Goal: Transaction & Acquisition: Book appointment/travel/reservation

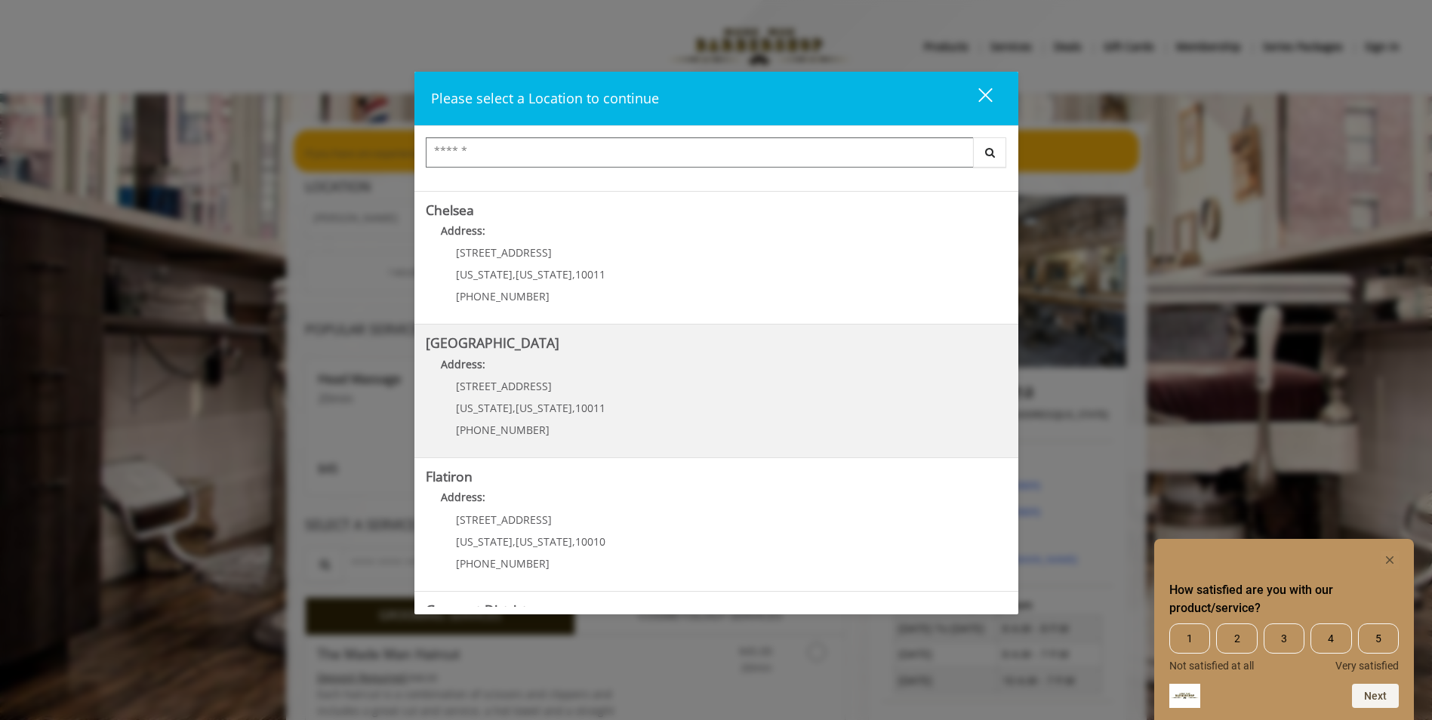
scroll to position [235, 0]
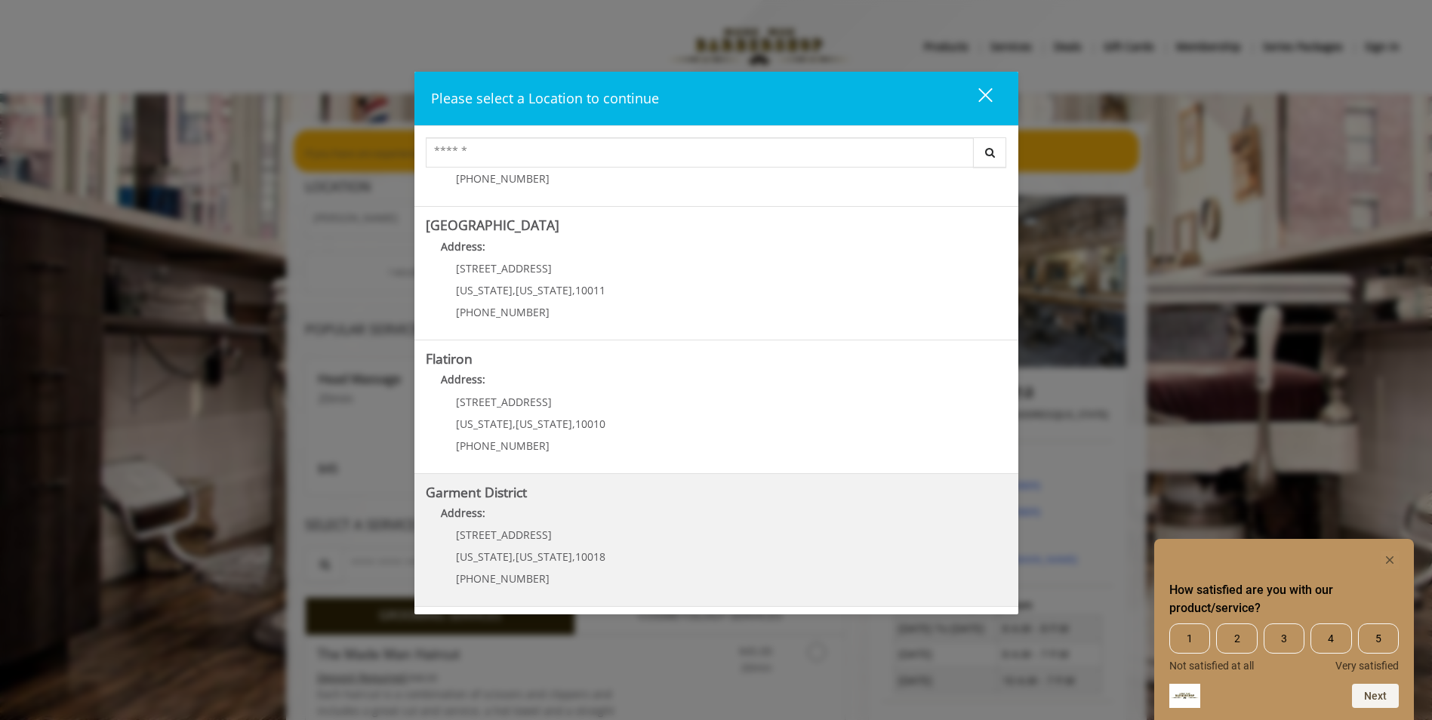
click at [675, 538] on District "Garment District Address: [STREET_ADDRESS][US_STATE][US_STATE] (212) 997-4247" at bounding box center [716, 540] width 581 height 110
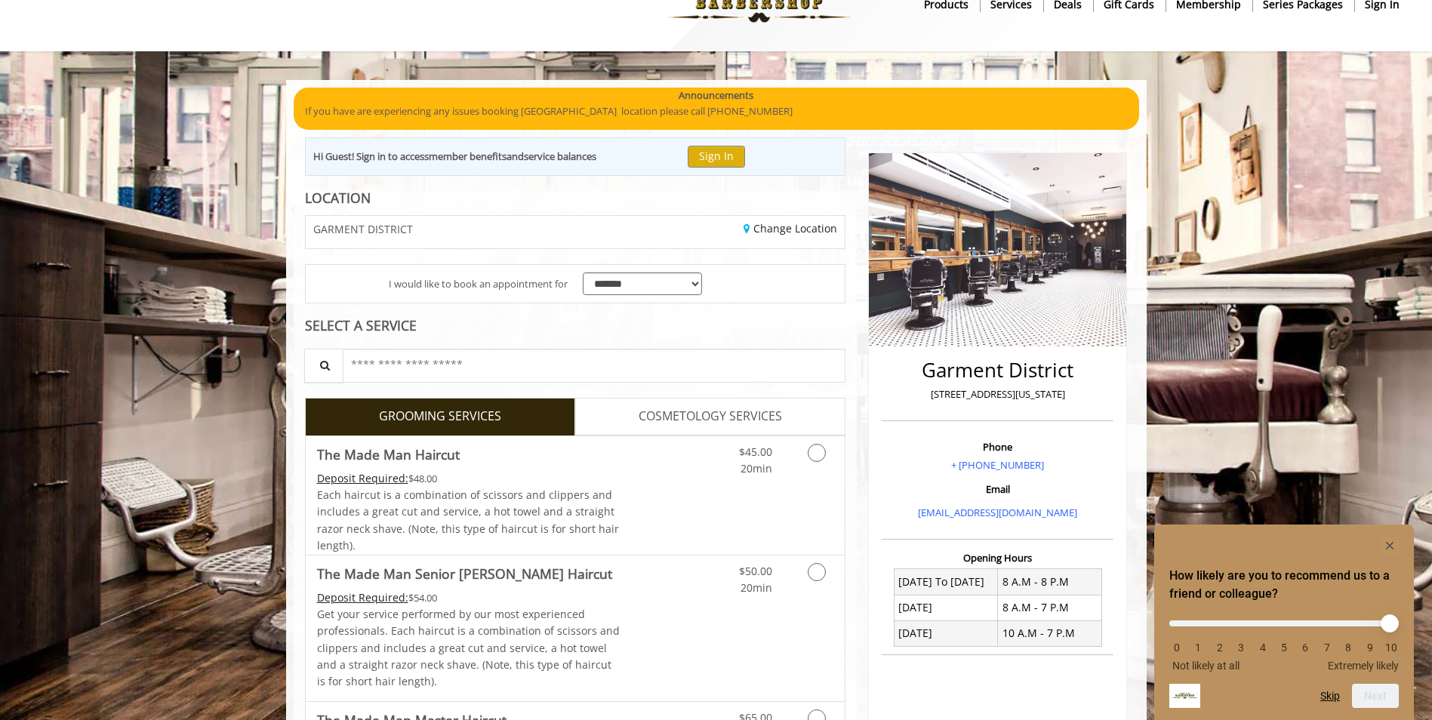
scroll to position [75, 0]
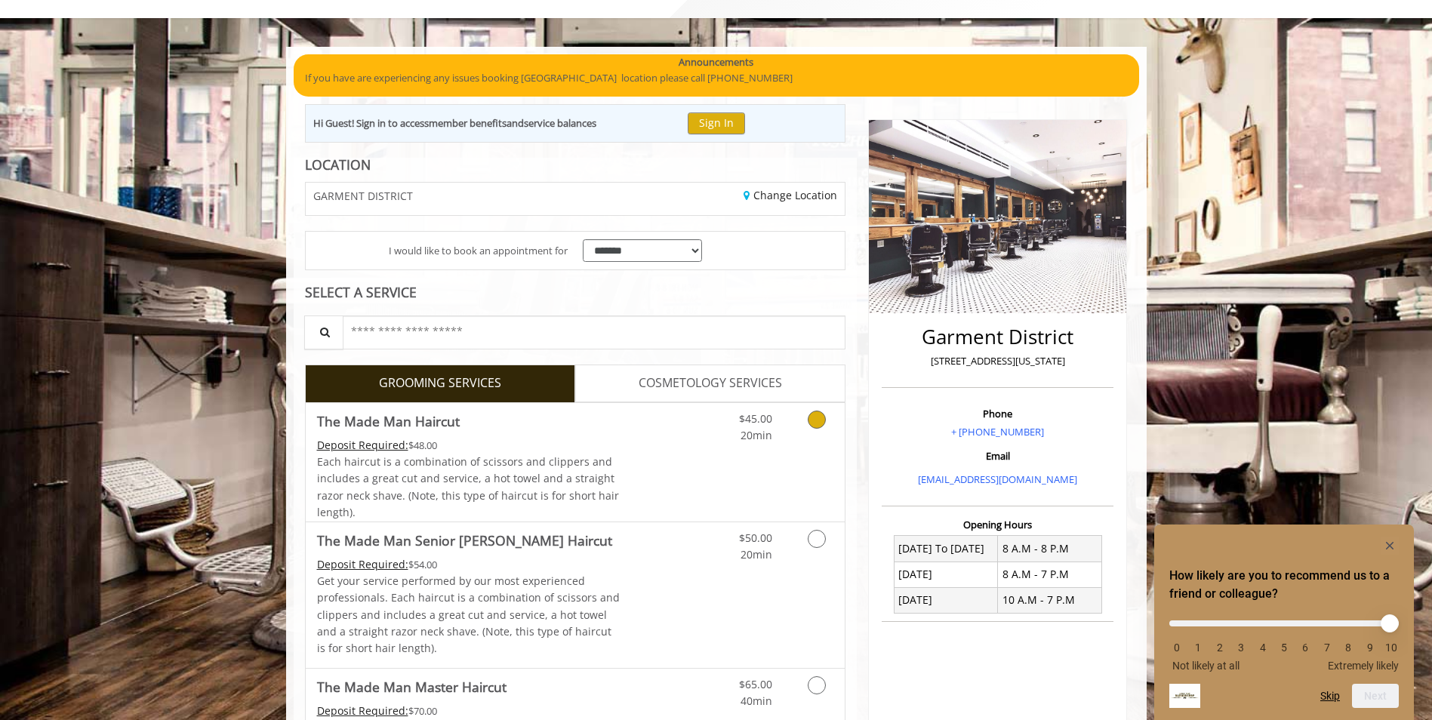
click at [819, 422] on icon "Grooming services" at bounding box center [817, 420] width 18 height 18
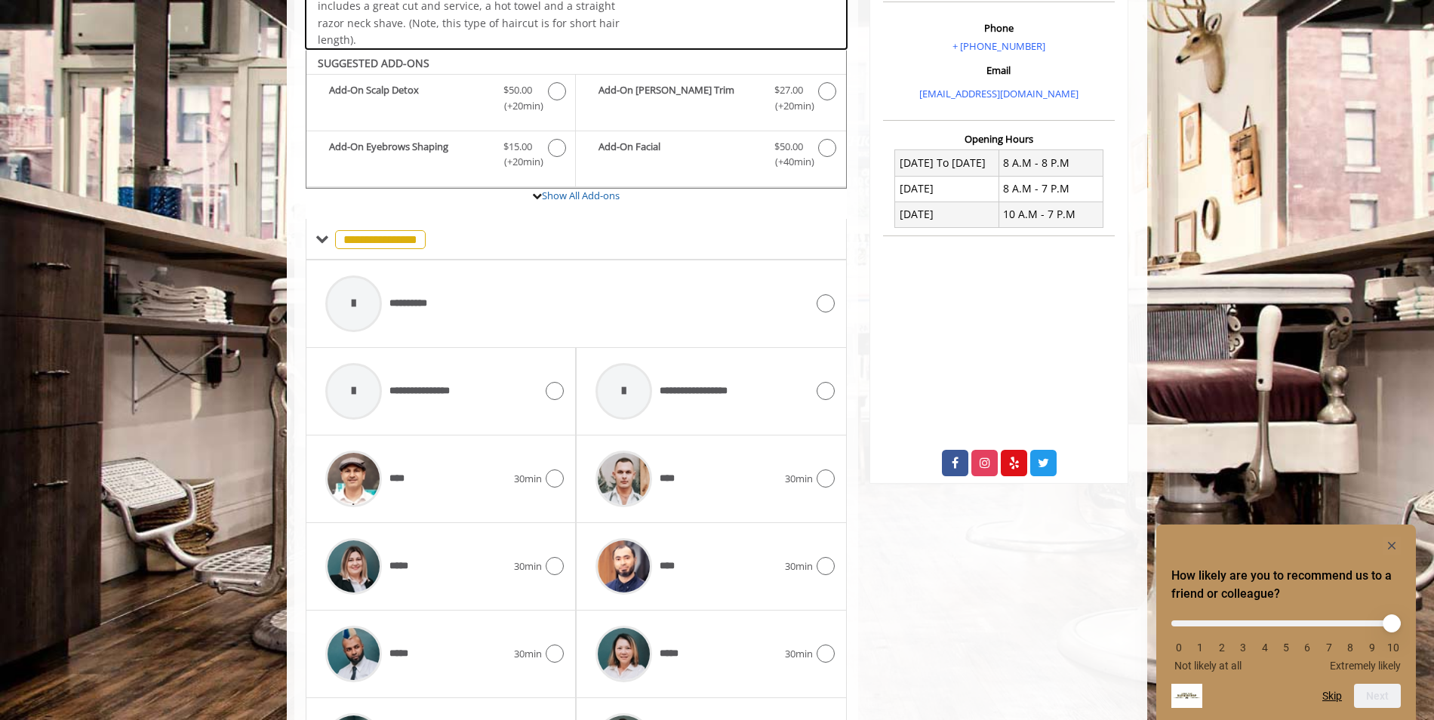
scroll to position [510, 0]
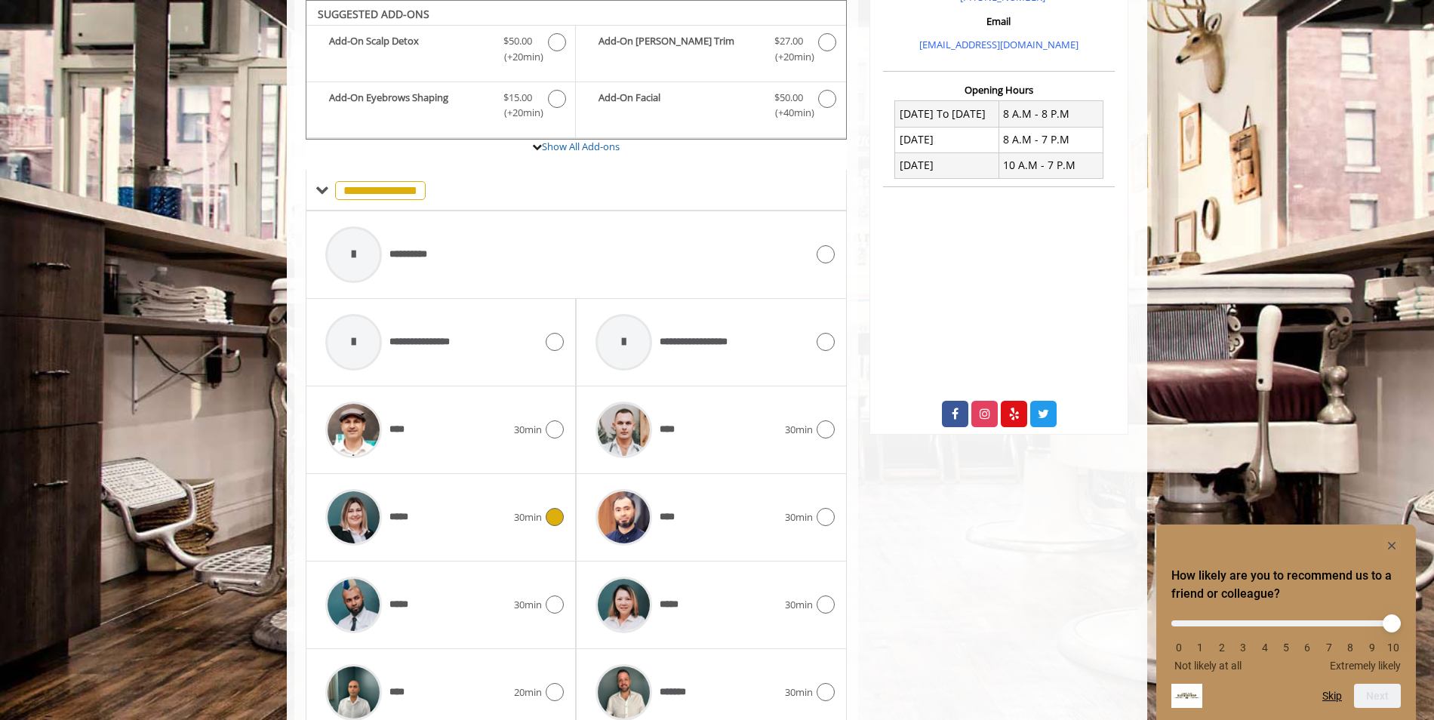
click at [558, 521] on icon at bounding box center [555, 517] width 18 height 18
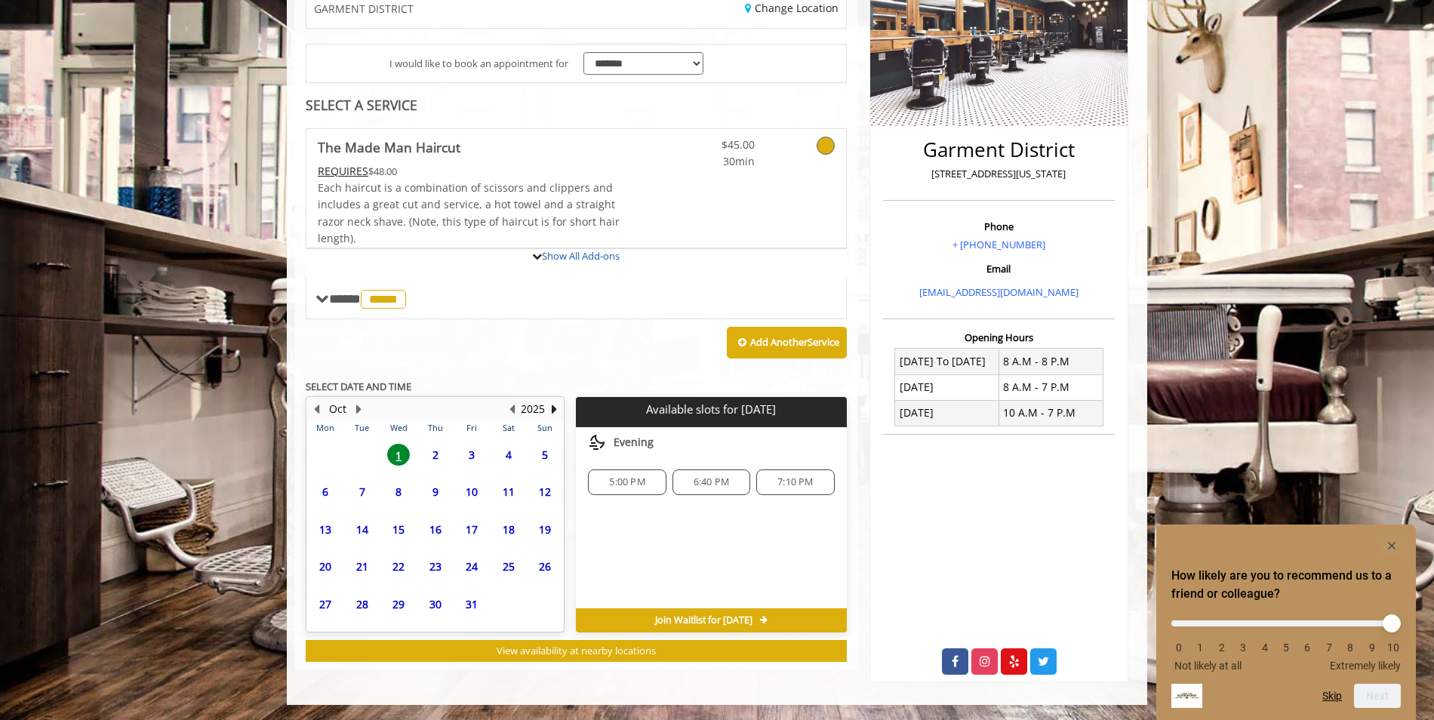
scroll to position [389, 0]
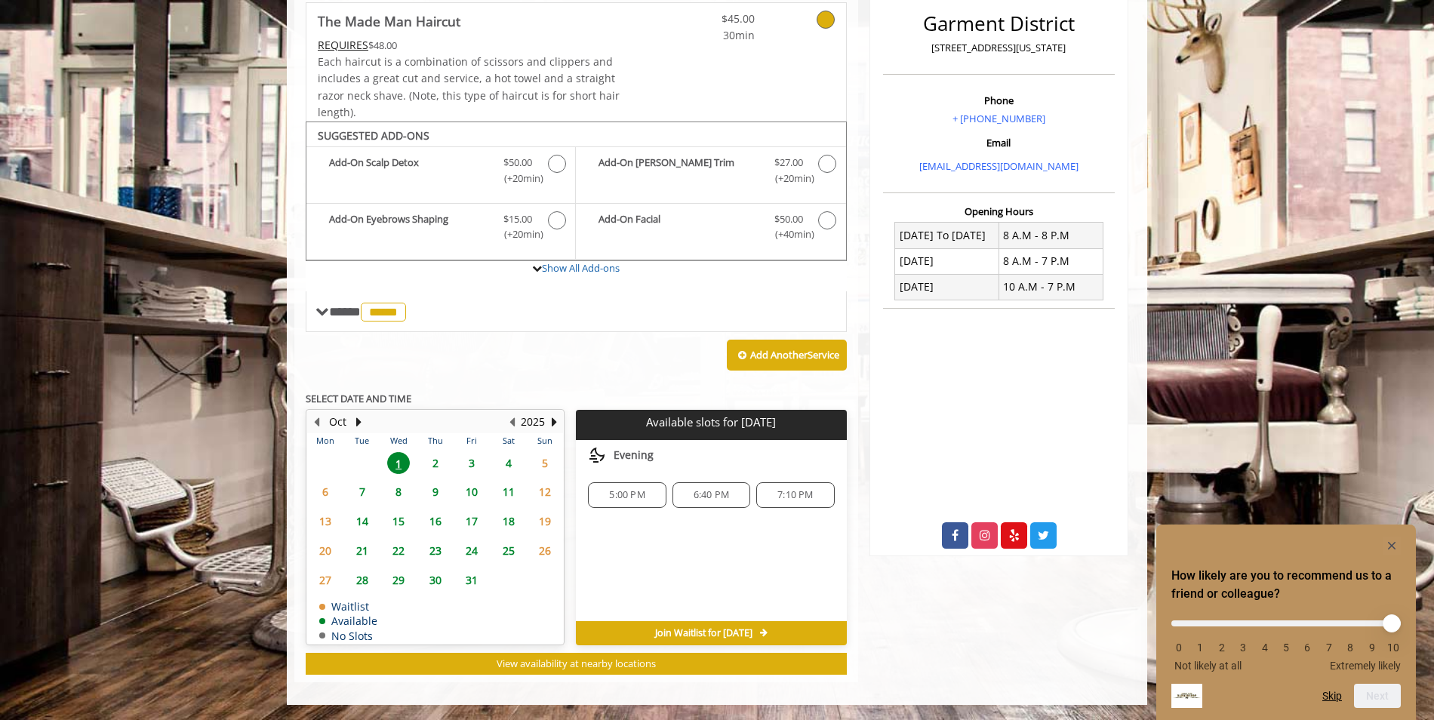
click at [433, 464] on span "2" at bounding box center [435, 463] width 23 height 22
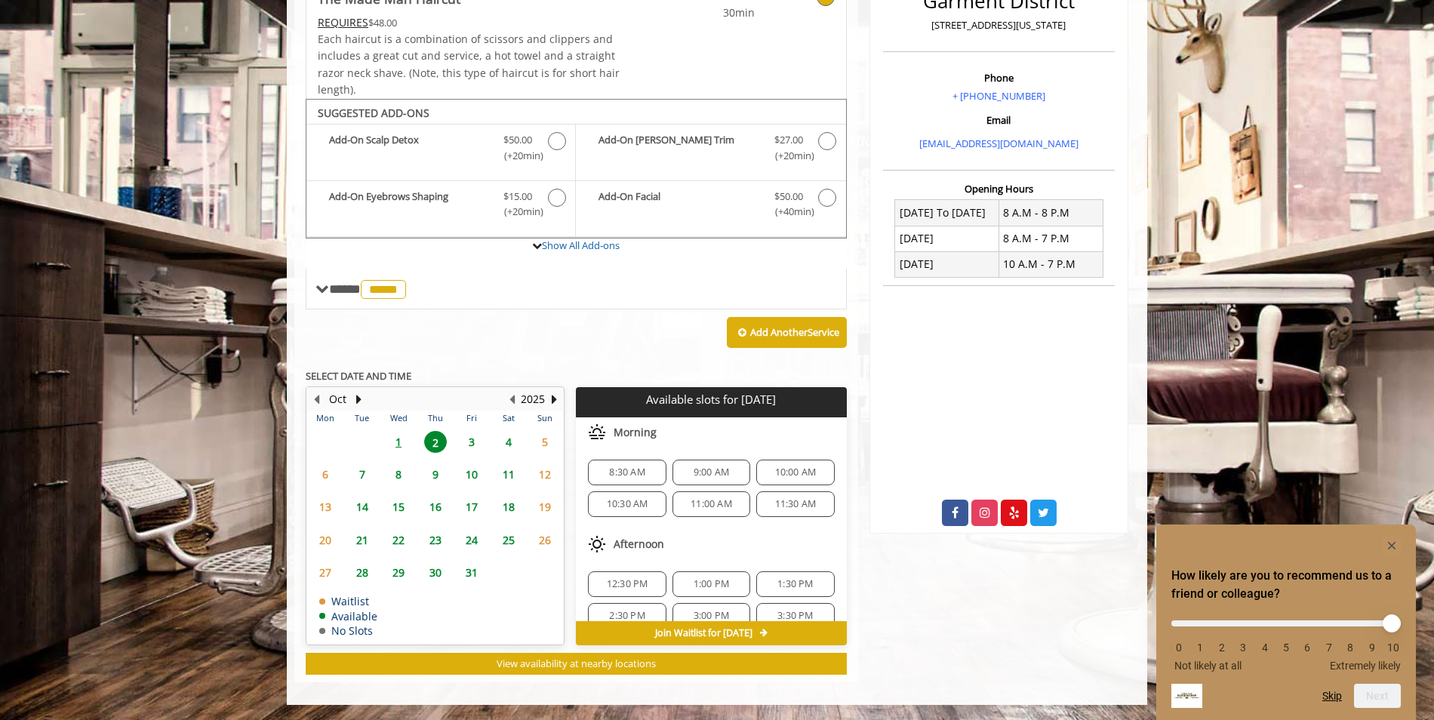
scroll to position [75, 0]
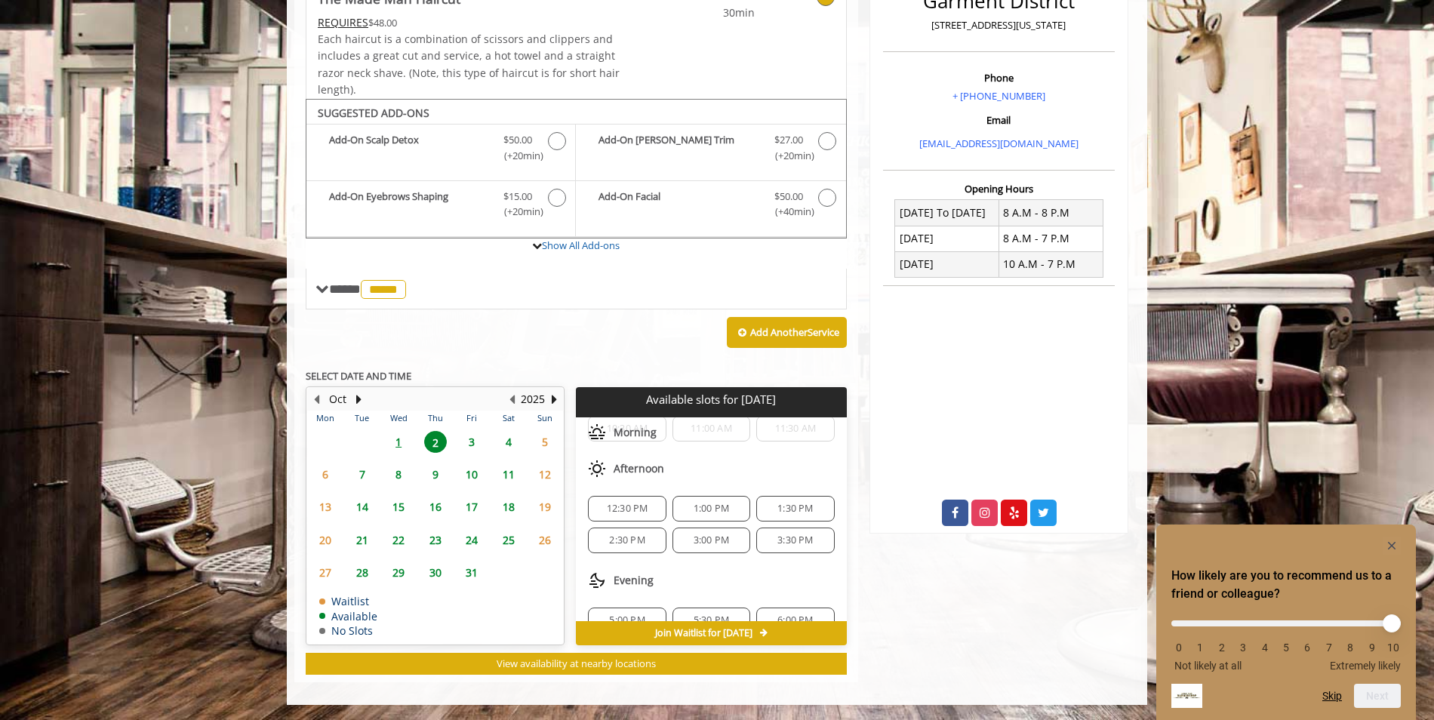
click at [804, 508] on span "1:30 PM" at bounding box center [794, 509] width 35 height 12
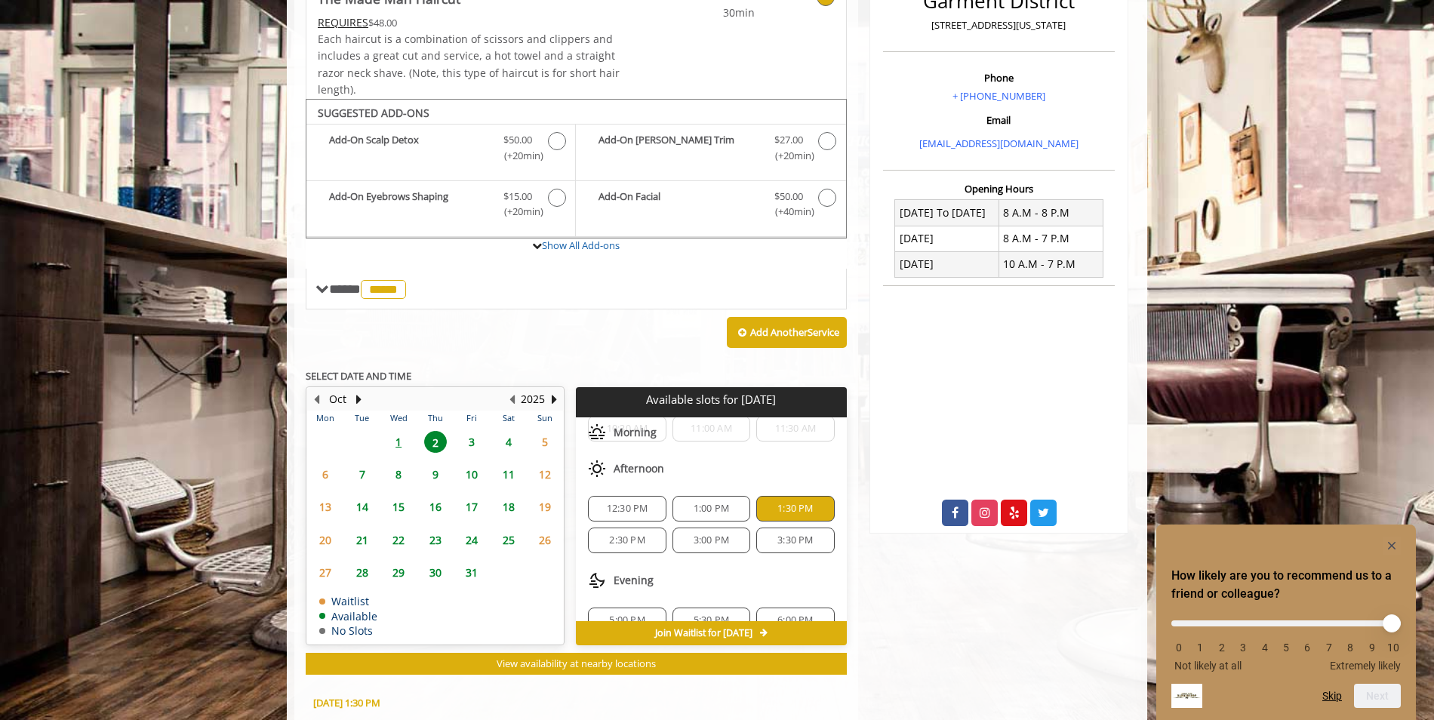
scroll to position [684, 0]
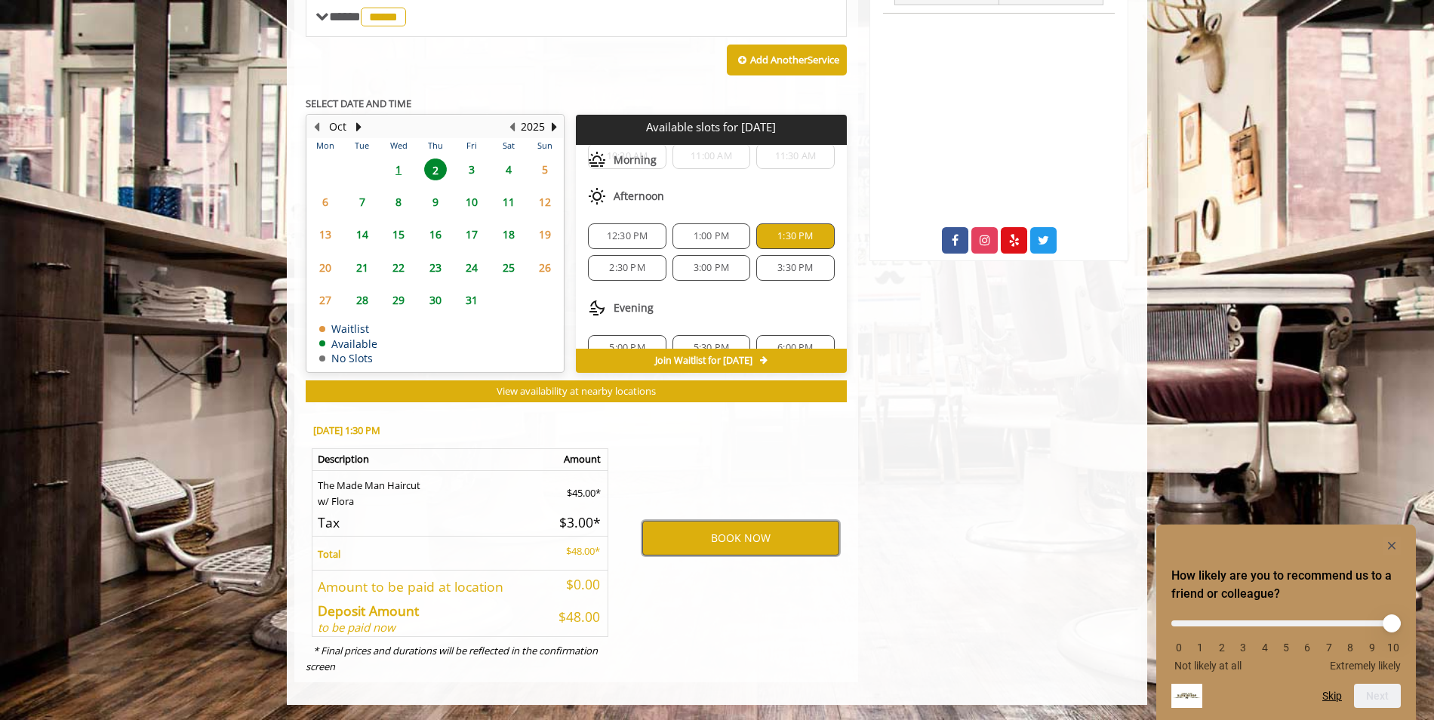
click at [762, 547] on button "BOOK NOW" at bounding box center [740, 538] width 197 height 35
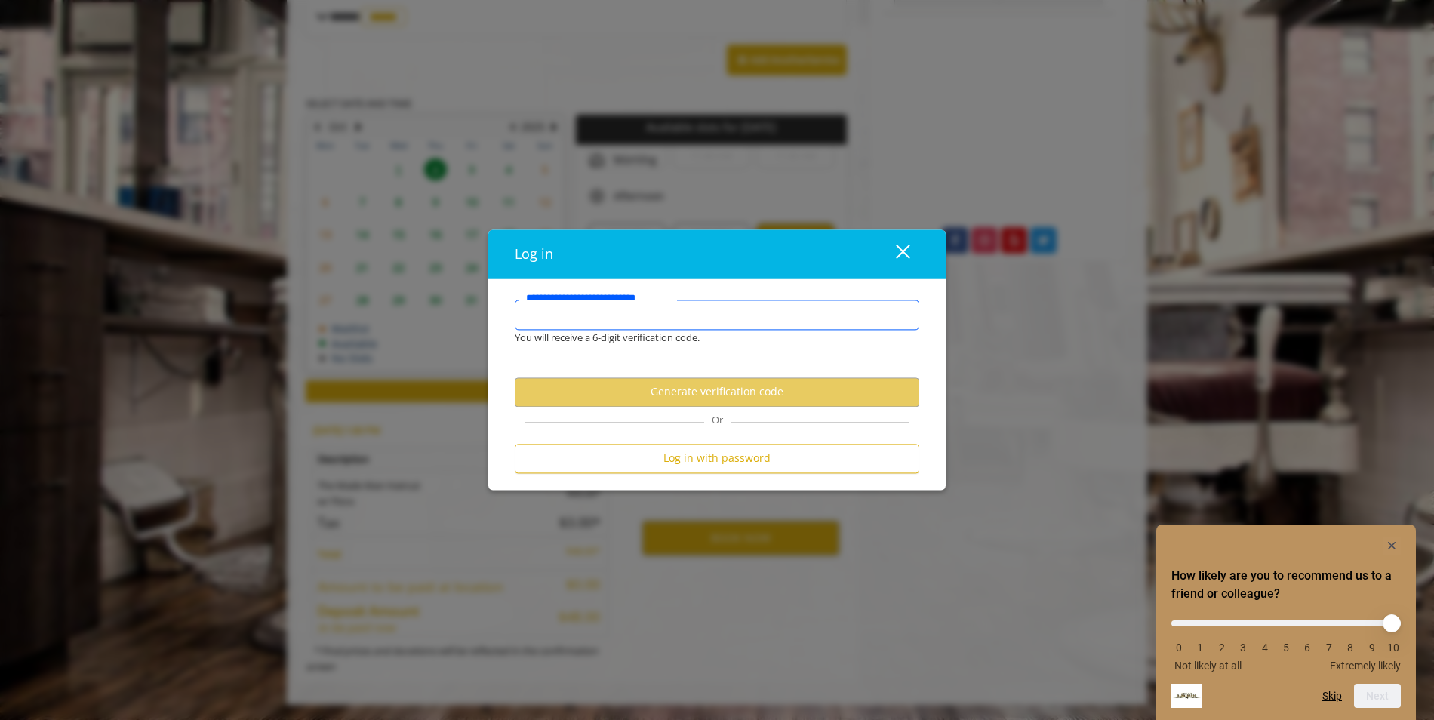
click at [629, 319] on input "**********" at bounding box center [717, 315] width 405 height 30
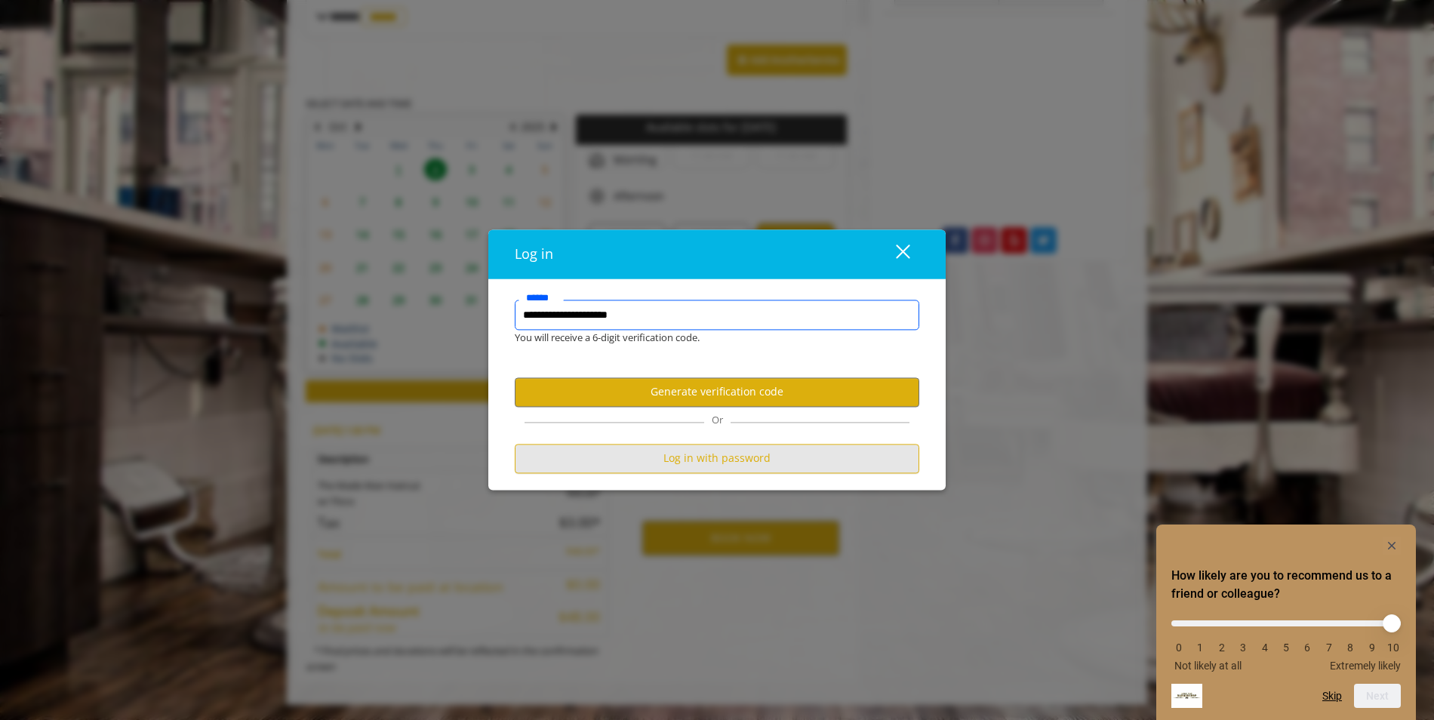
type input "**********"
click at [798, 454] on button "Log in with password" at bounding box center [717, 458] width 405 height 29
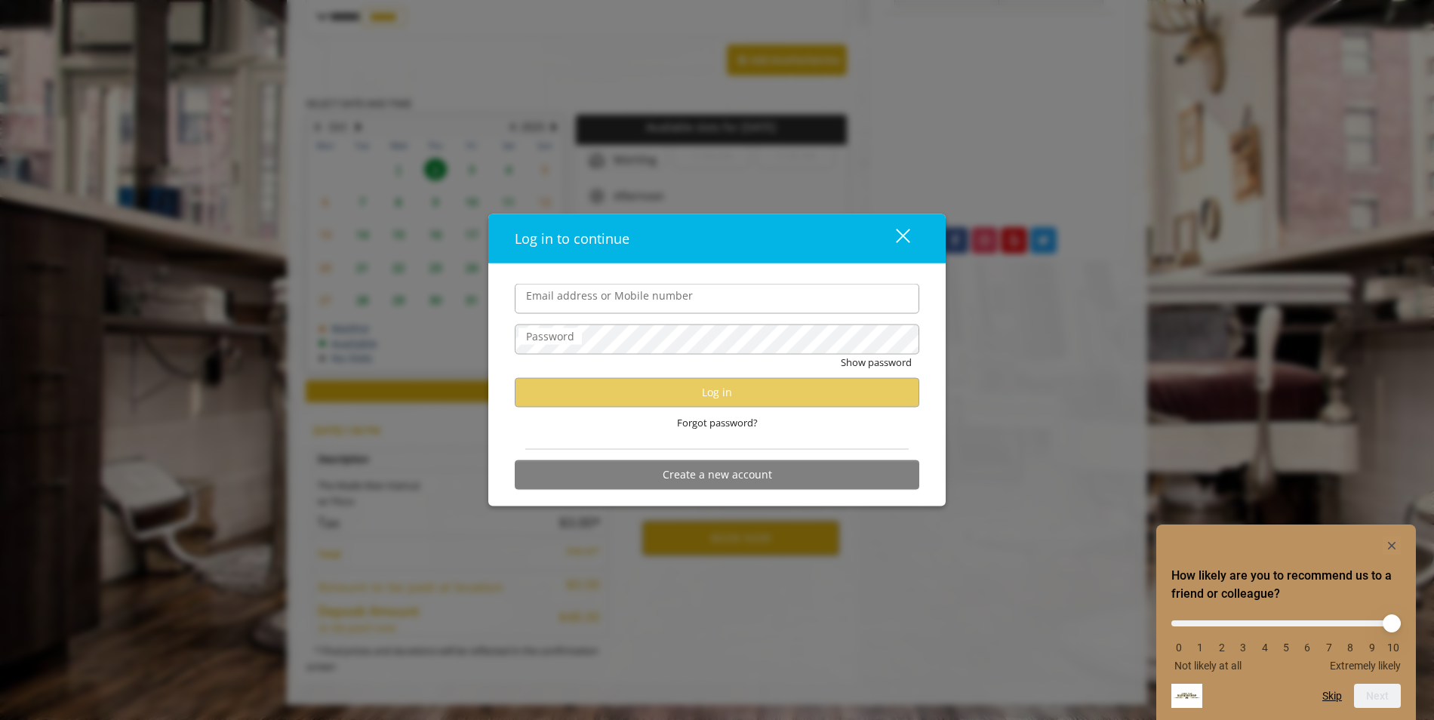
click at [571, 305] on input "Email address or Mobile number" at bounding box center [717, 299] width 405 height 30
type input "**********"
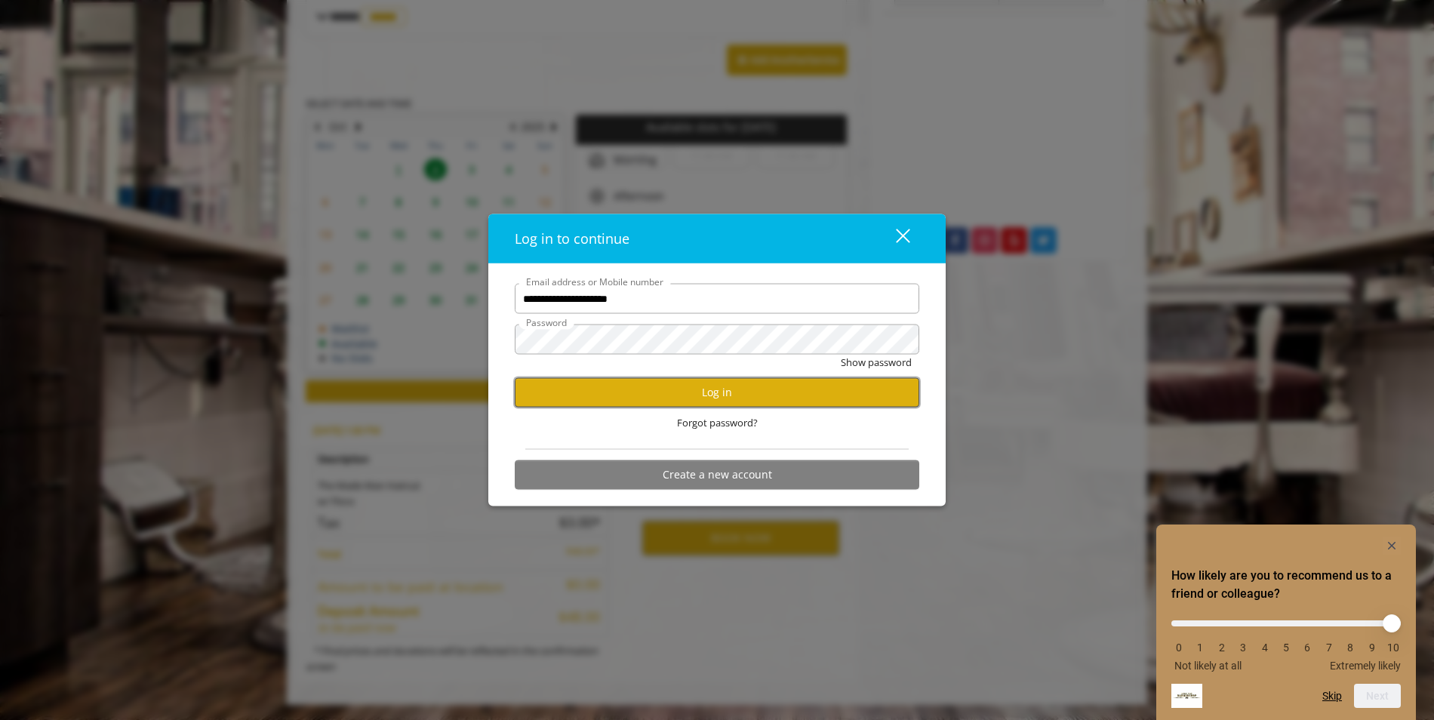
click at [741, 396] on button "Log in" at bounding box center [717, 391] width 405 height 29
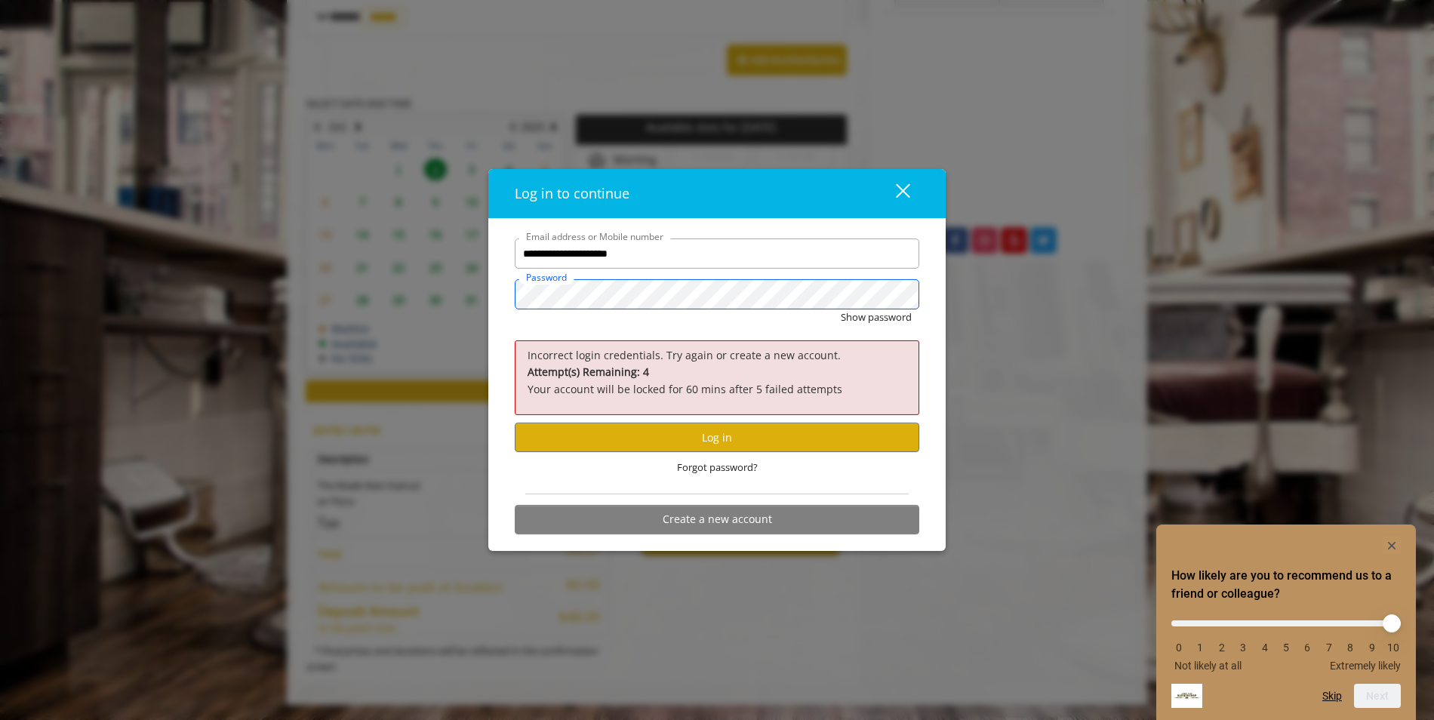
click at [841, 309] on button "Show password" at bounding box center [876, 317] width 71 height 16
click at [708, 442] on button "Log in" at bounding box center [717, 437] width 405 height 29
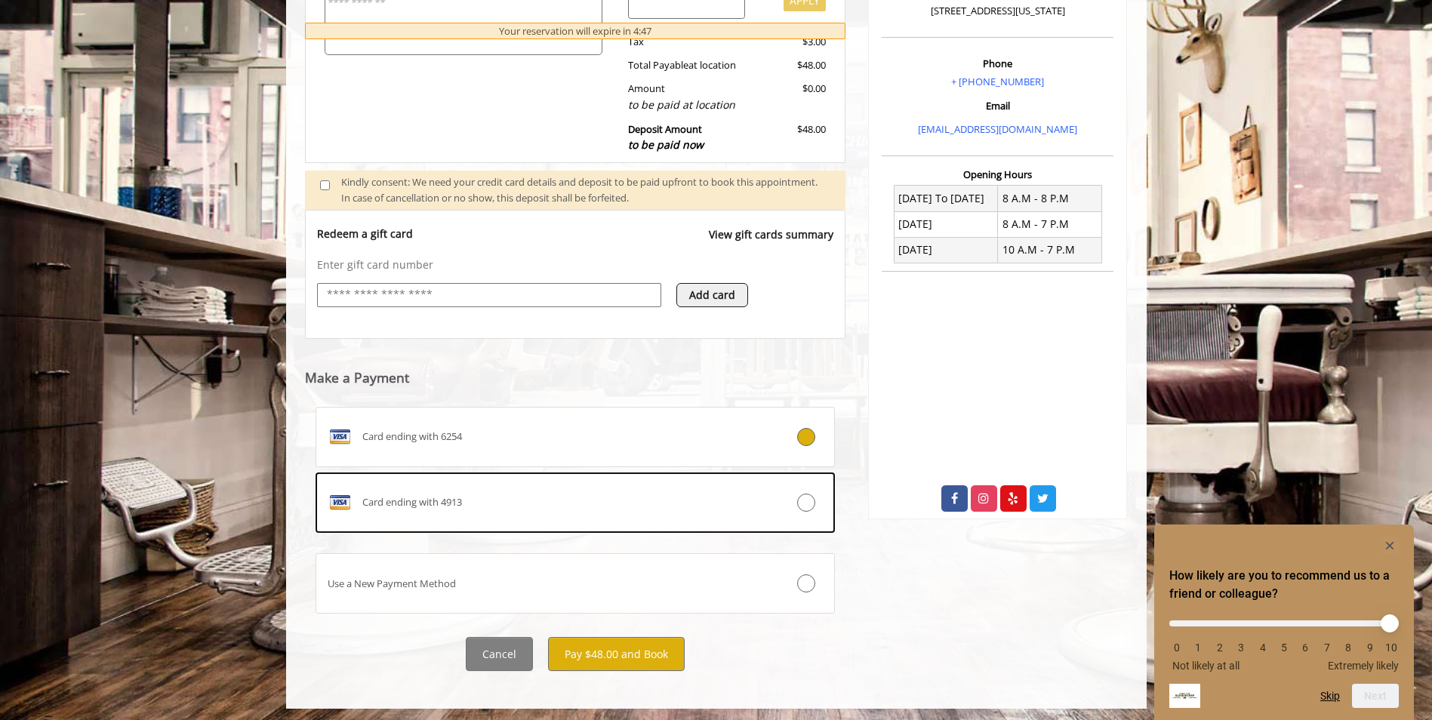
scroll to position [430, 0]
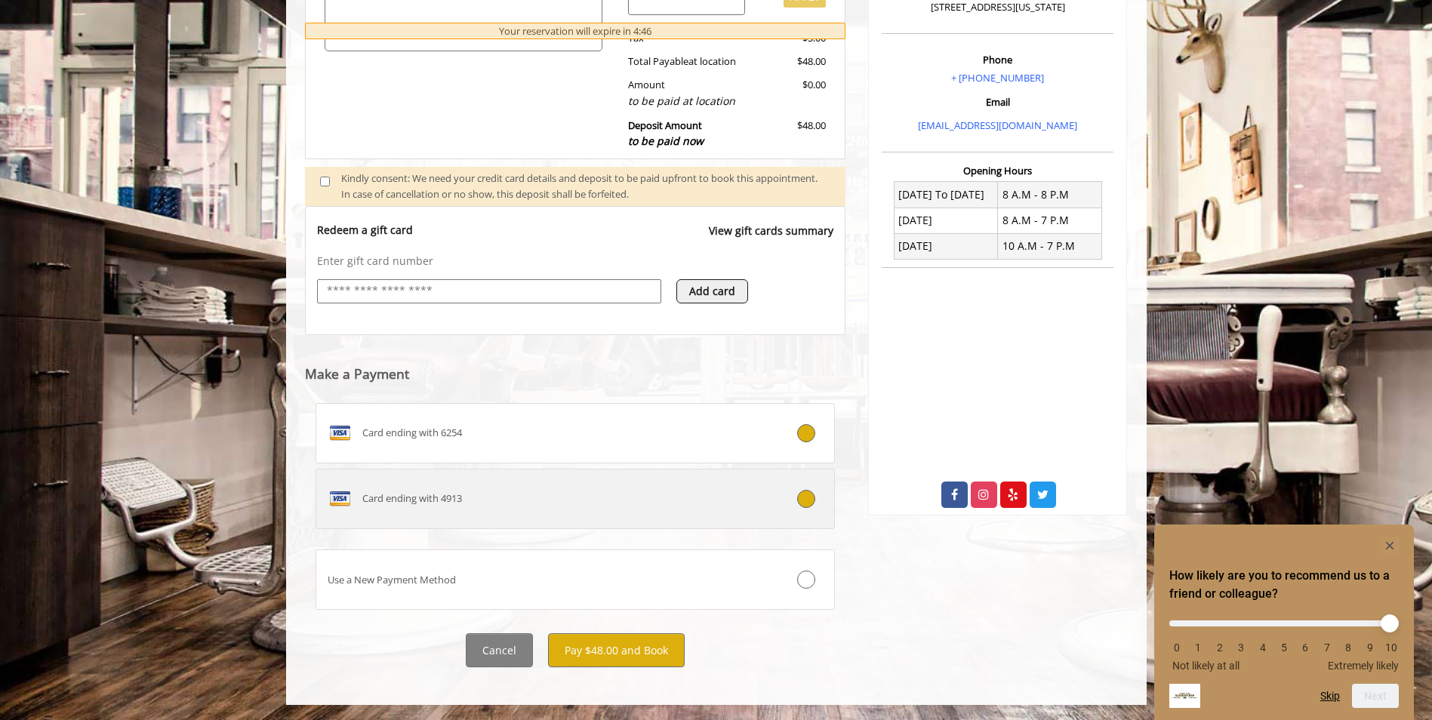
click at [799, 497] on icon at bounding box center [806, 499] width 18 height 18
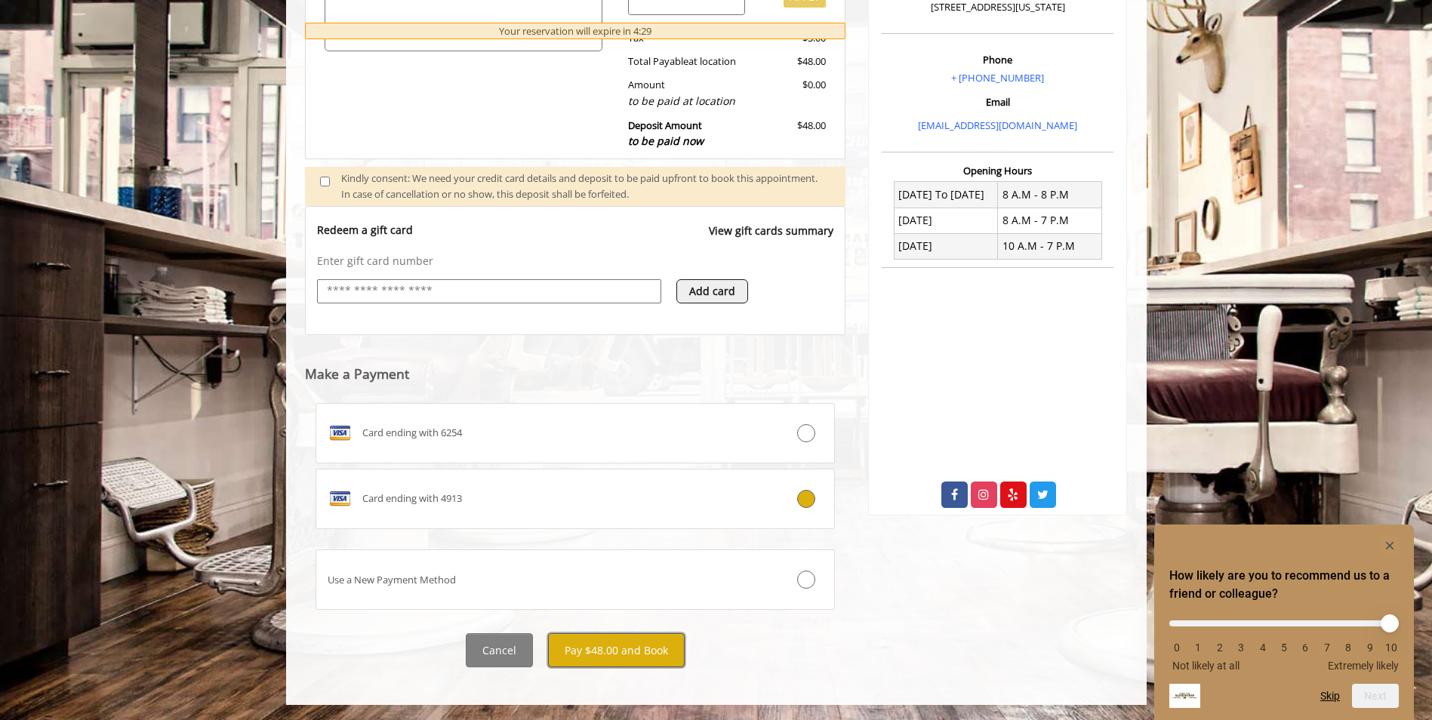
click at [660, 650] on button "Pay $48.00 and Book" at bounding box center [616, 650] width 137 height 34
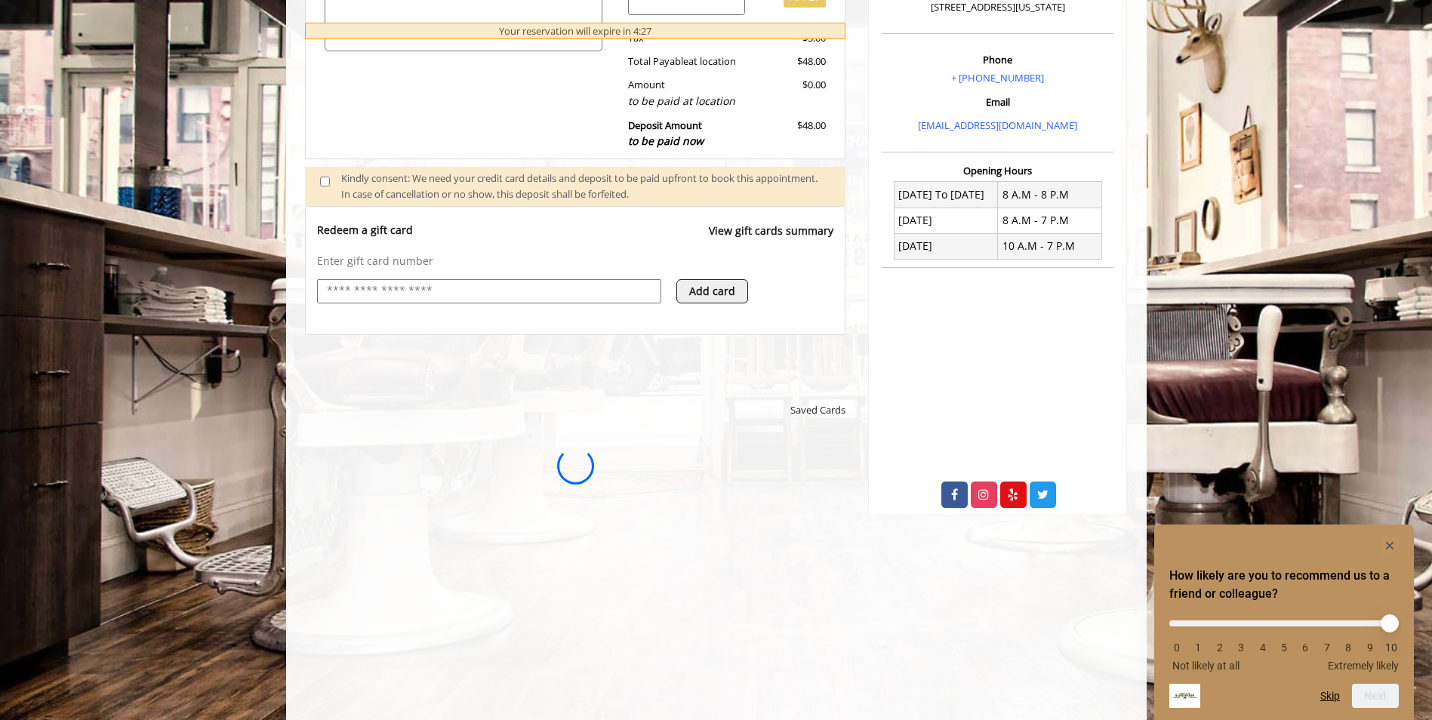
scroll to position [0, 0]
